Goal: Task Accomplishment & Management: Complete application form

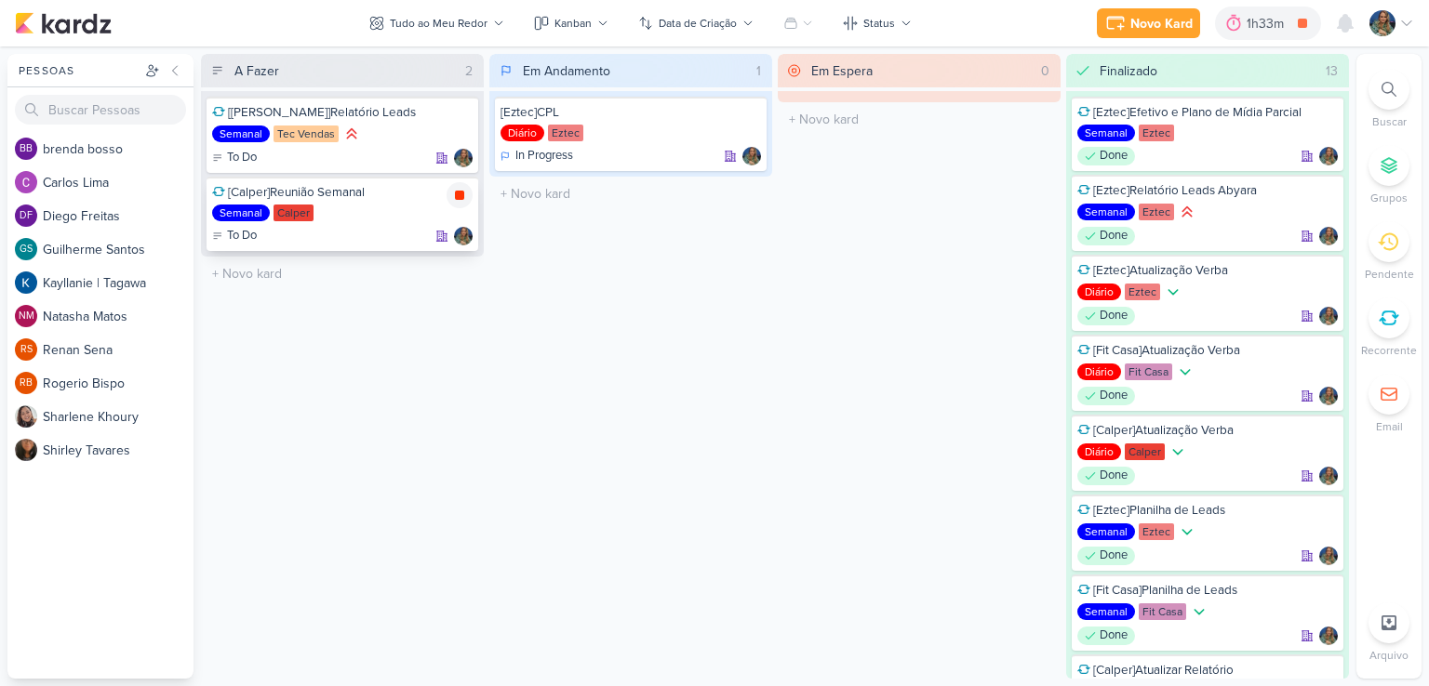
click at [458, 194] on icon at bounding box center [459, 195] width 9 height 9
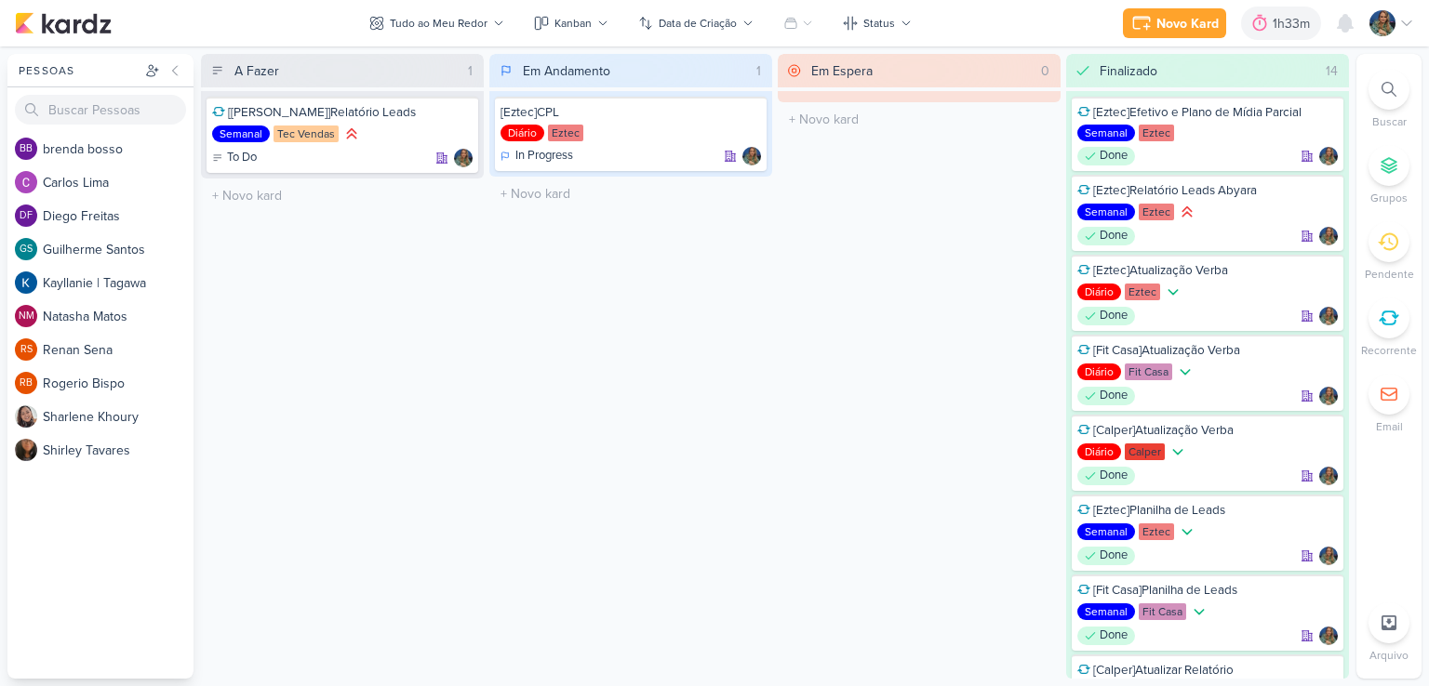
click at [711, 292] on div "Em Andamento 1 [Eztec]CPL Diário Eztec In Progress" at bounding box center [630, 366] width 283 height 625
click at [1166, 32] on div "Novo Kard" at bounding box center [1187, 24] width 62 height 20
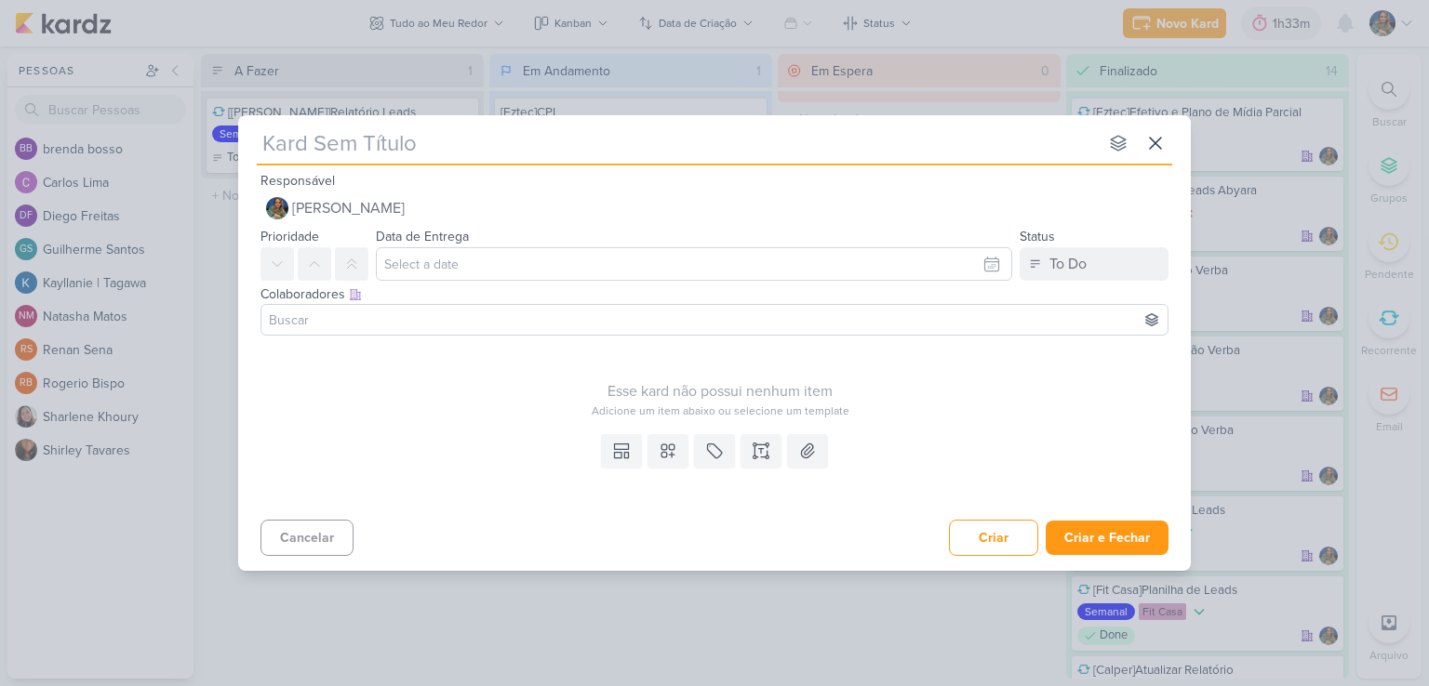
type input "["
type input "[Ezt"
type input "[Eztc"
type input "[Ez"
type input "[Ezetec"
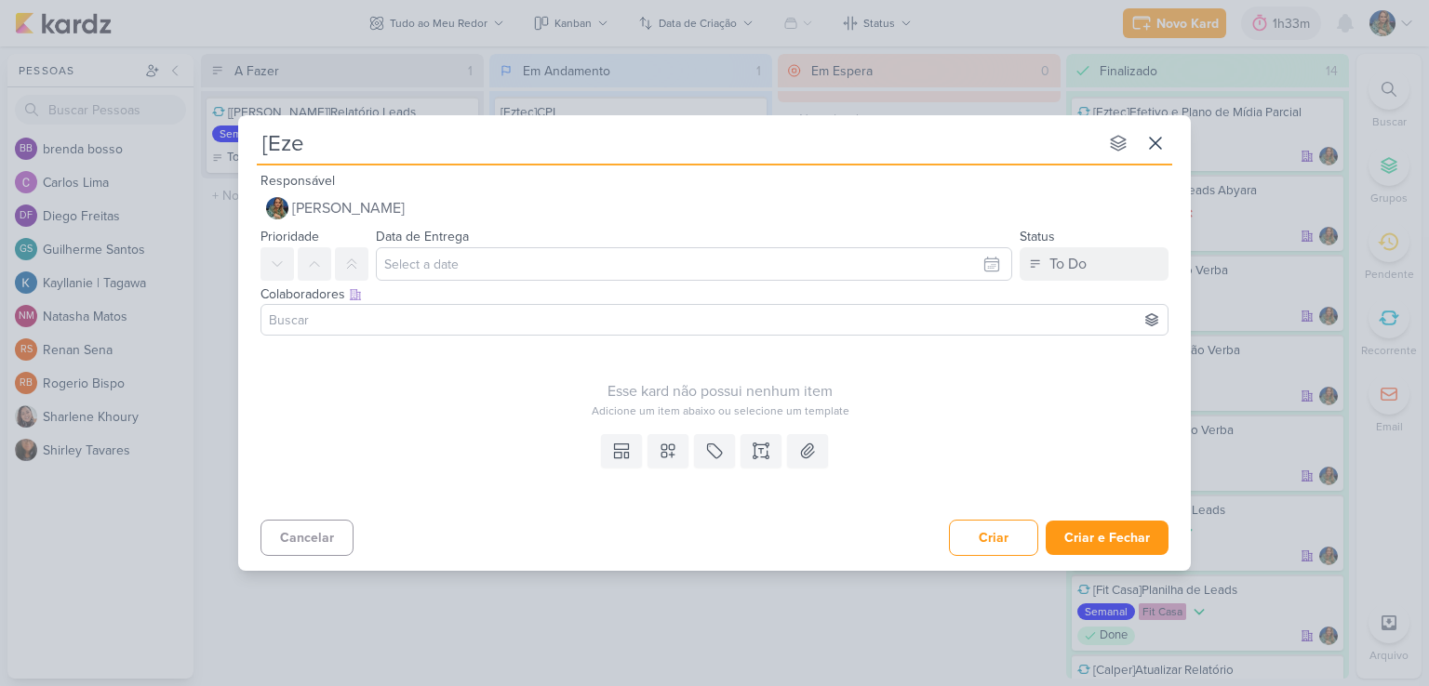
type input "[Ez"
type input "[Eztec"
type input "[Eztec]"
type input "[Eztec]Levantamento"
type input "[Eztec]Levantamento v"
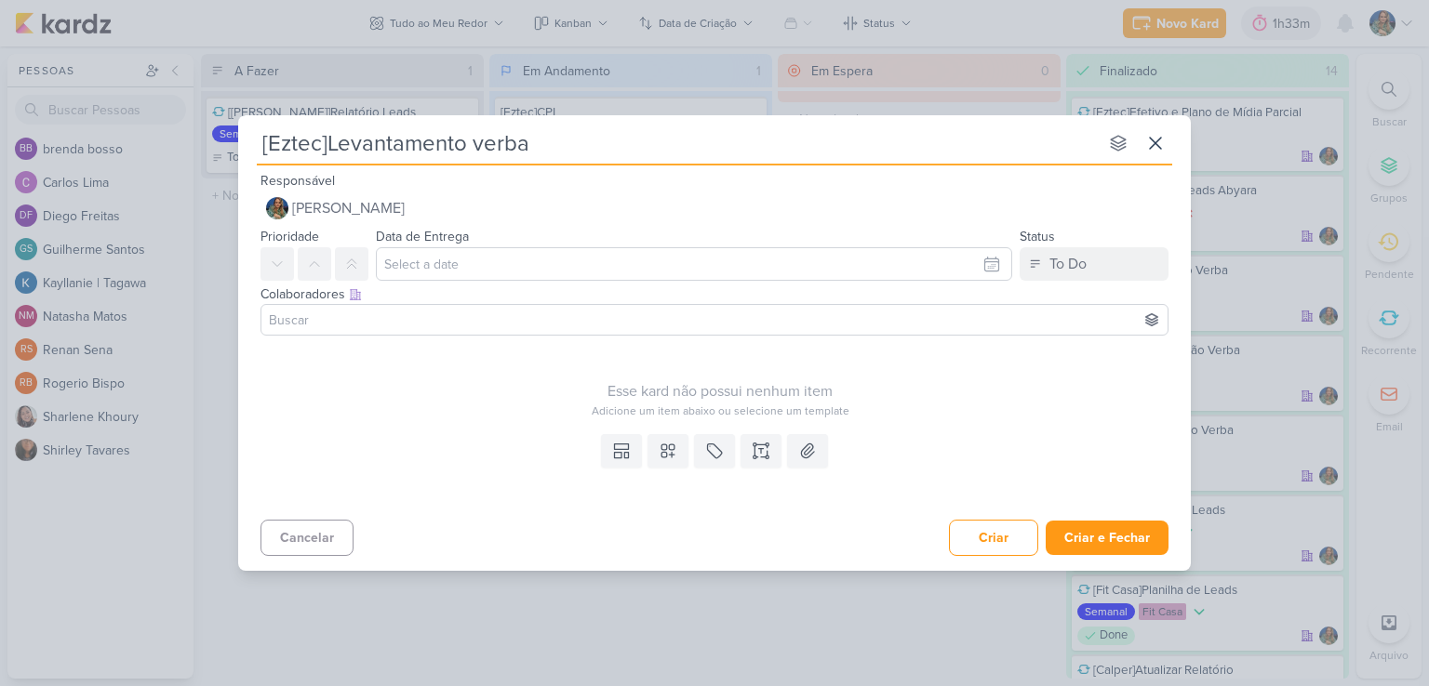
type input "[Eztec]Levantamento verbas"
type input "[Eztec]Levantamento verbas 24/2"
type input "[Eztec]Levantamento verbas 24/25"
click at [534, 146] on input "[Eztec]Levantamento verbas 24/25" at bounding box center [677, 142] width 841 height 33
type input "[Eztec]Levantamento i 24/25"
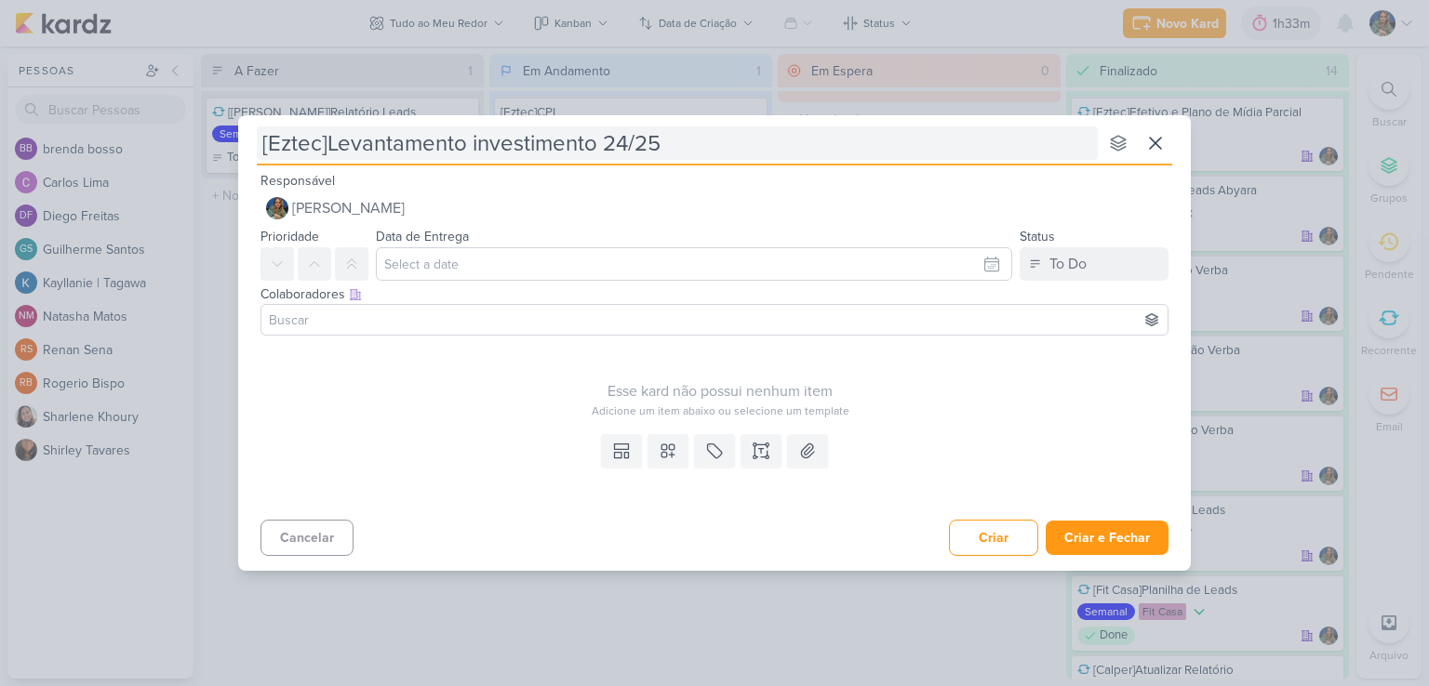
type input "[Eztec]Levantamento investimentos 24/25"
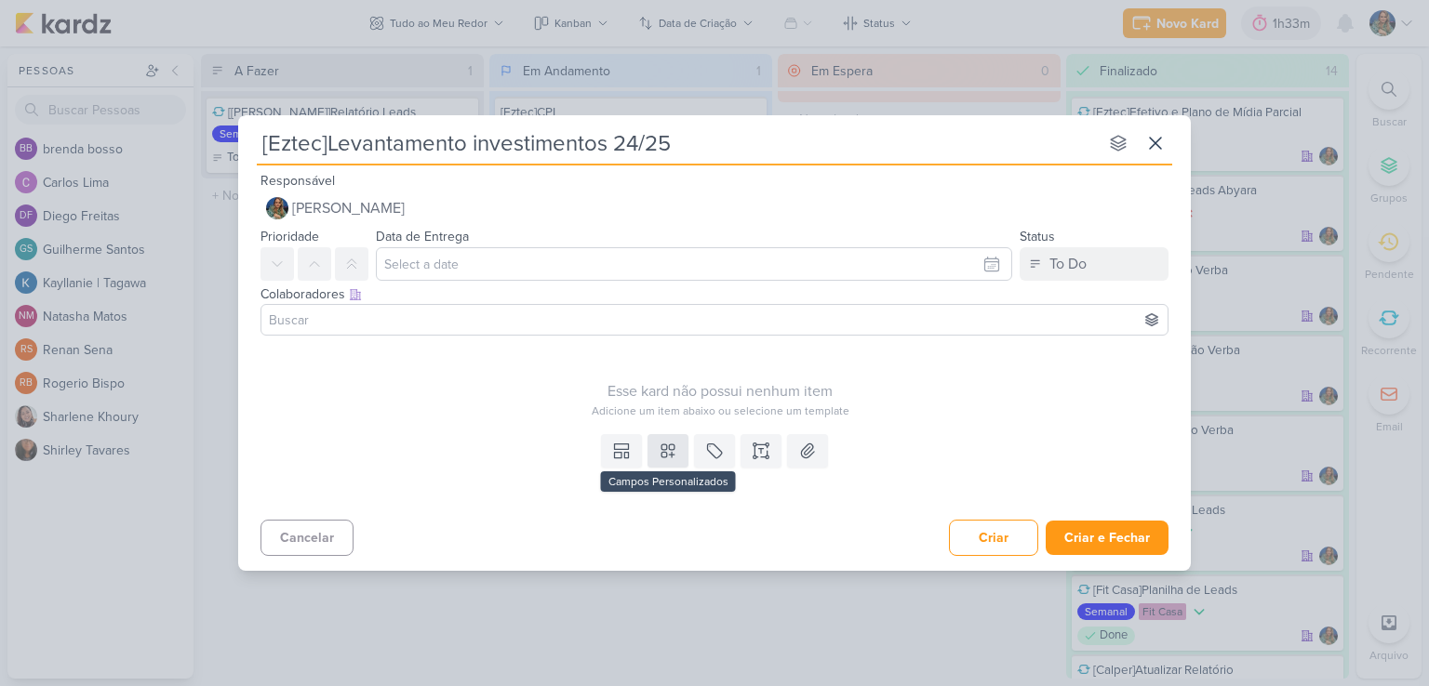
type input "[Eztec]Levantamento investimentos 24/25"
click at [673, 450] on icon at bounding box center [668, 451] width 19 height 19
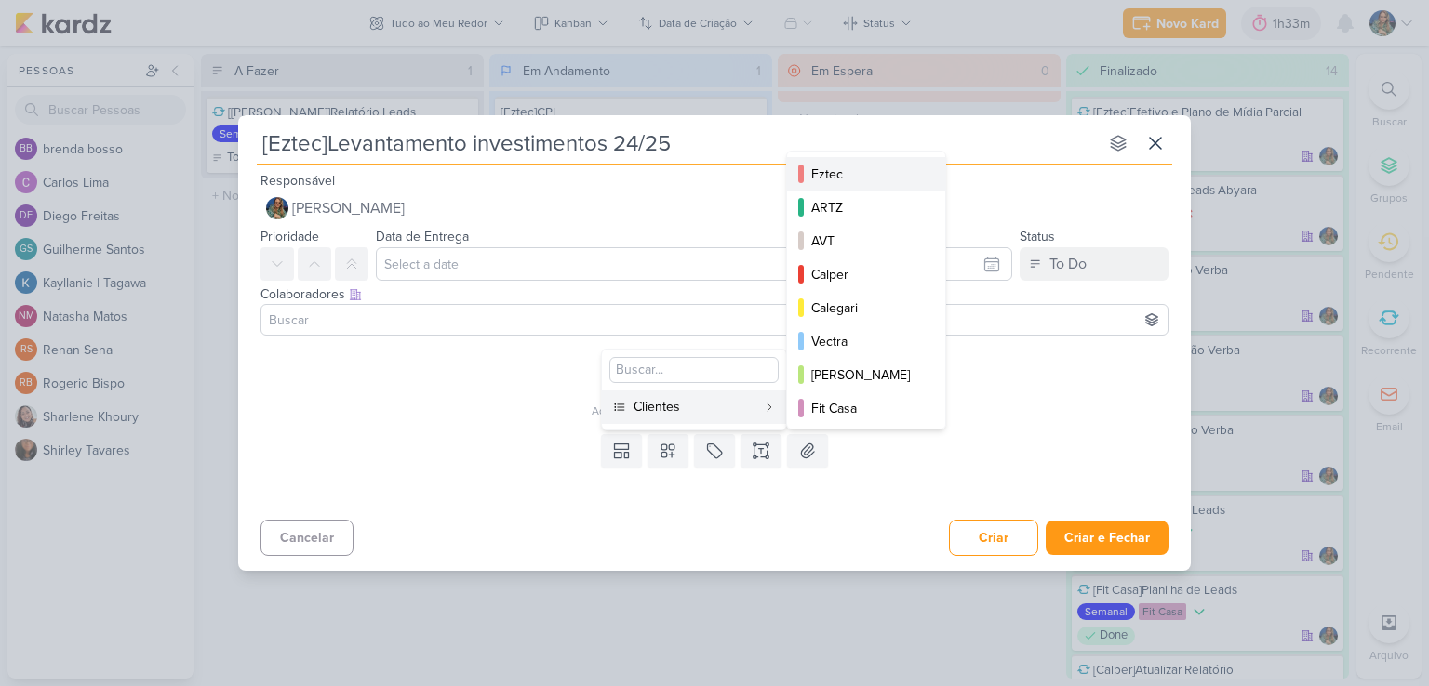
click at [827, 170] on div "Eztec" at bounding box center [867, 175] width 112 height 20
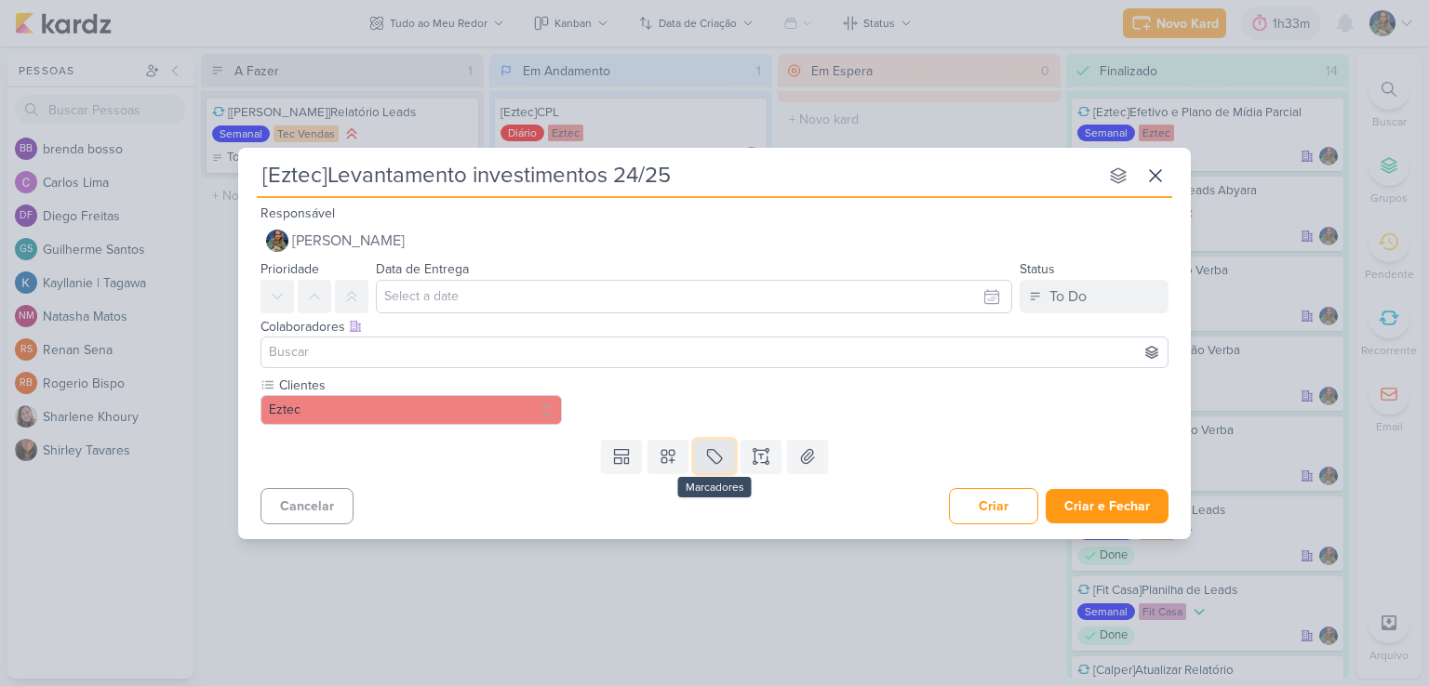
click at [699, 451] on button at bounding box center [714, 456] width 41 height 33
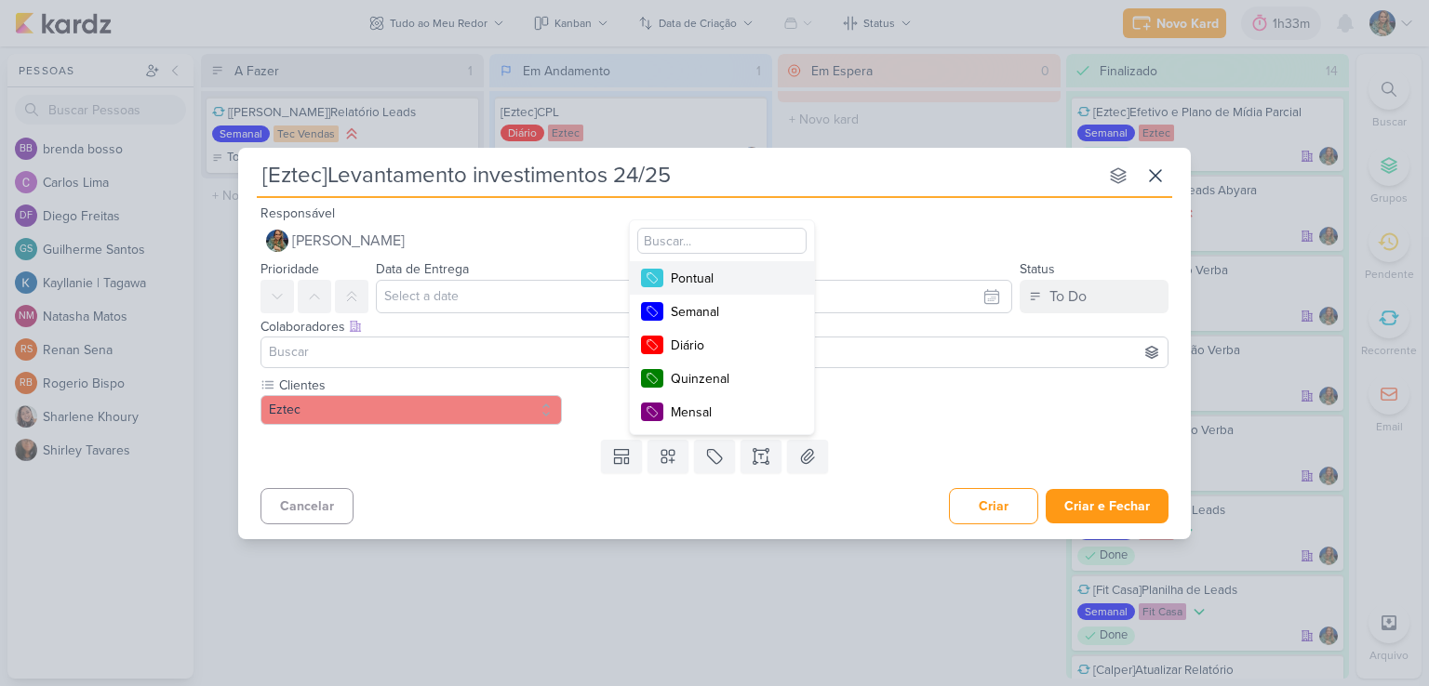
click at [714, 280] on div "Pontual" at bounding box center [731, 279] width 121 height 20
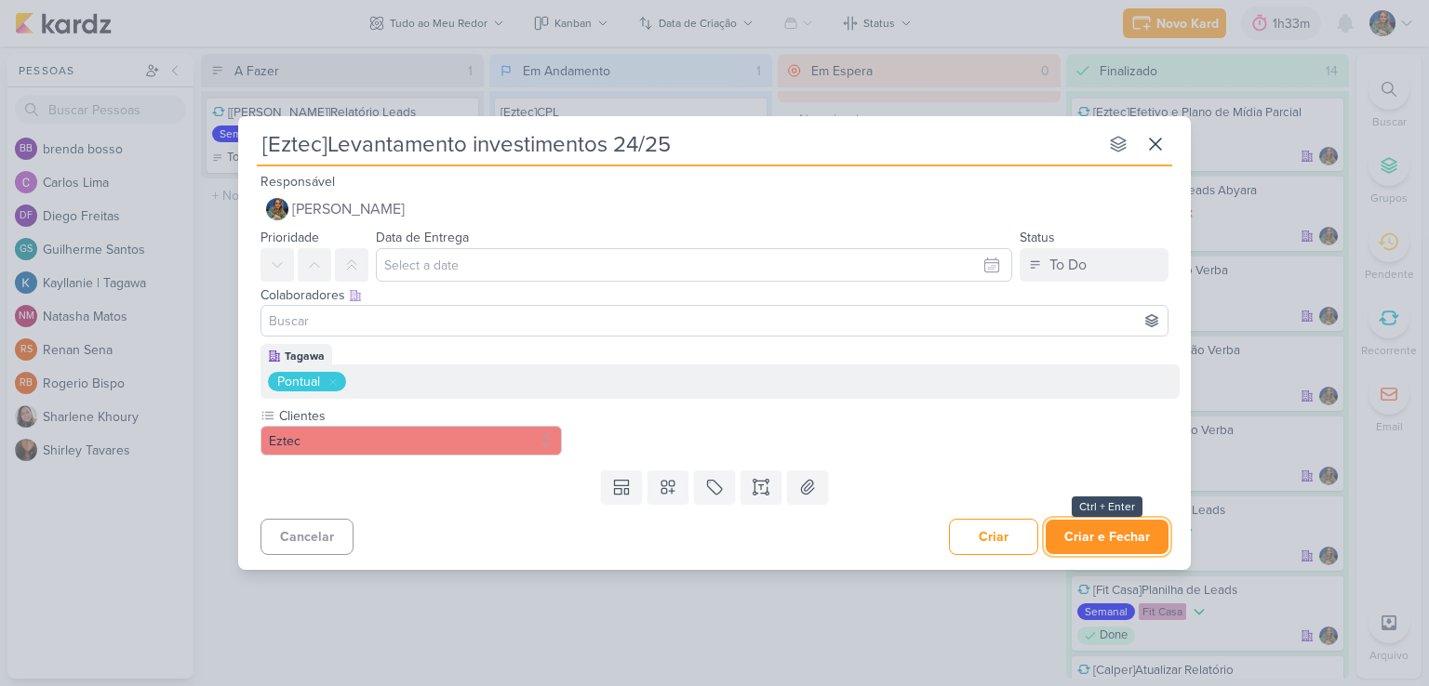
click at [1094, 537] on button "Criar e Fechar" at bounding box center [1106, 537] width 123 height 34
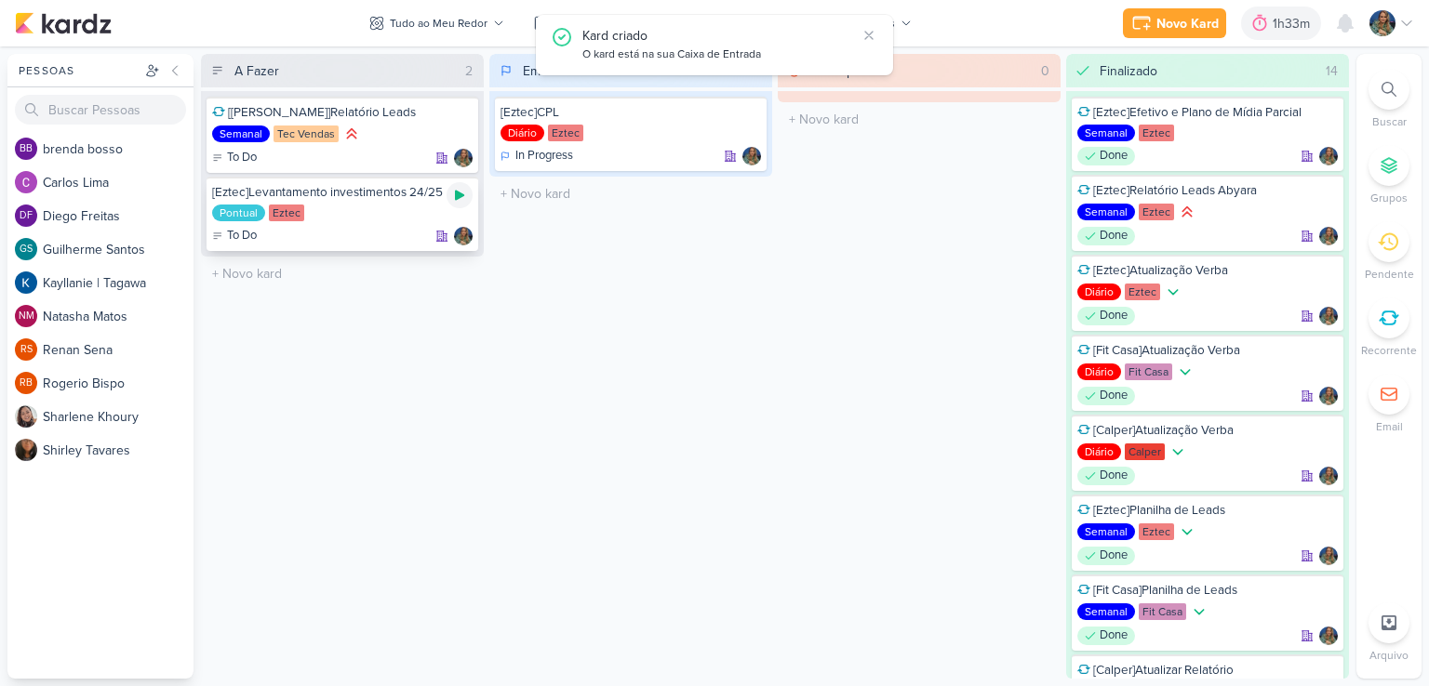
click at [465, 204] on div at bounding box center [459, 195] width 26 height 26
